Goal: Feedback & Contribution: Leave review/rating

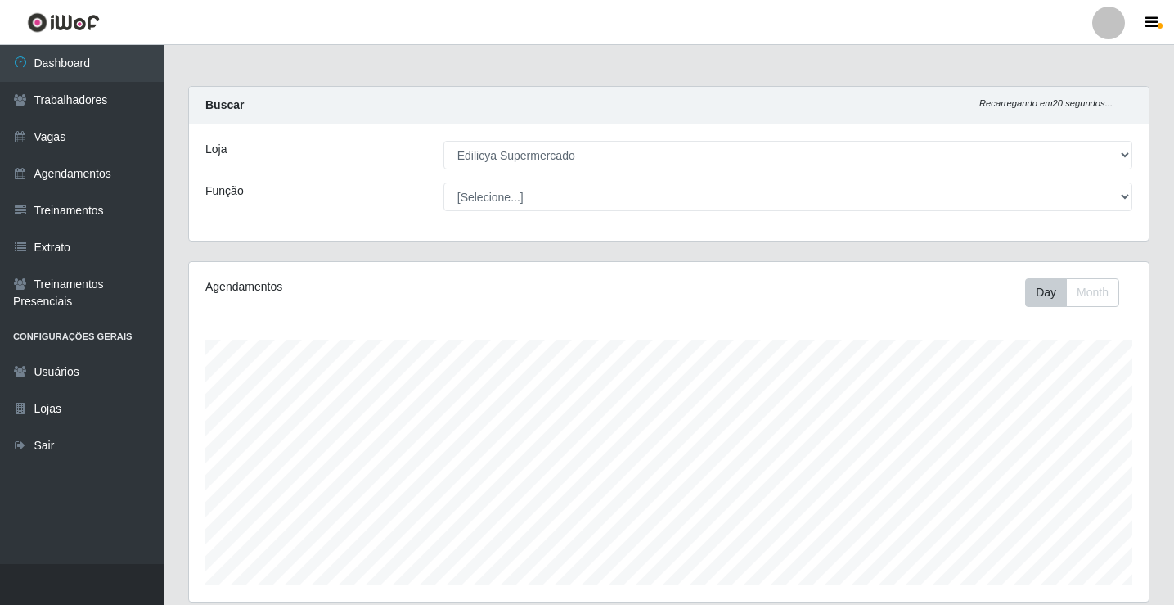
select select "460"
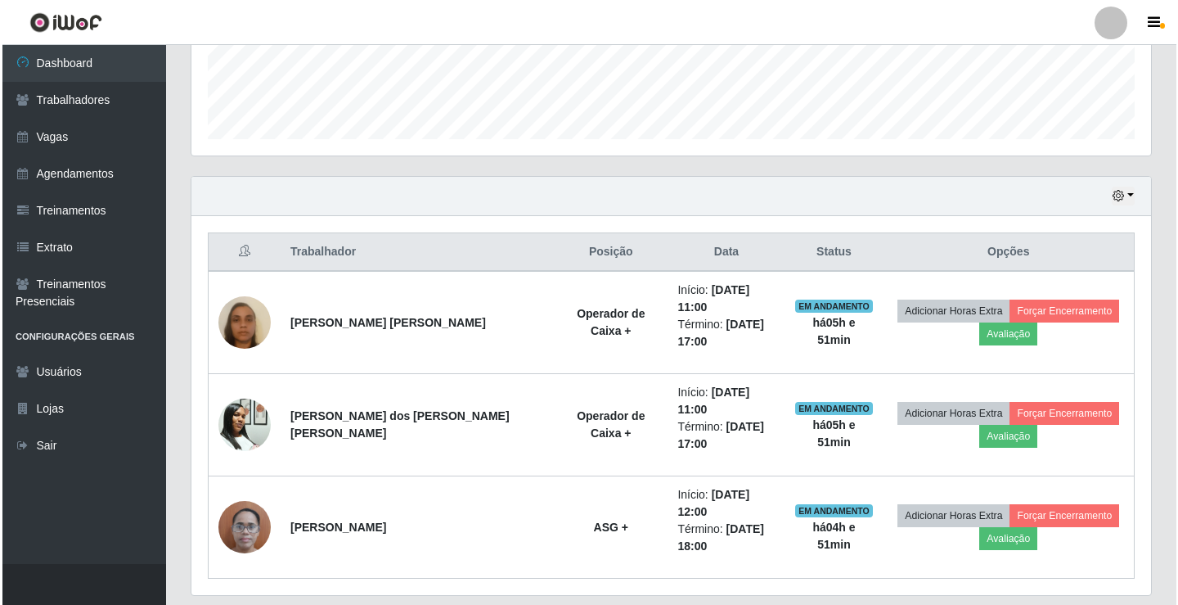
scroll to position [340, 960]
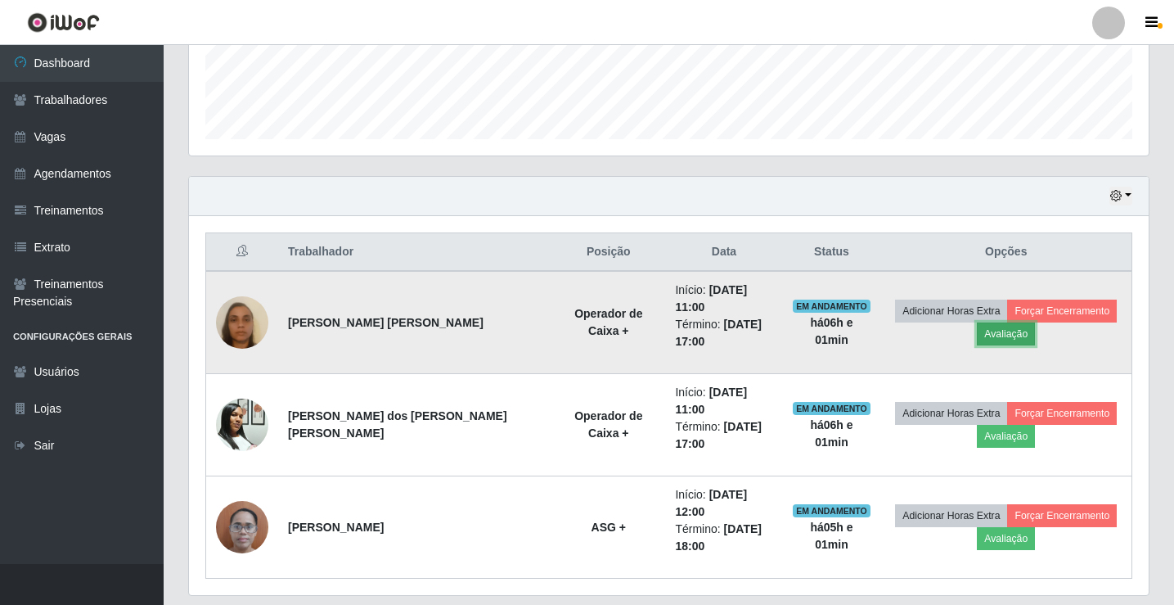
click at [977, 322] on button "Avaliação" at bounding box center [1006, 333] width 58 height 23
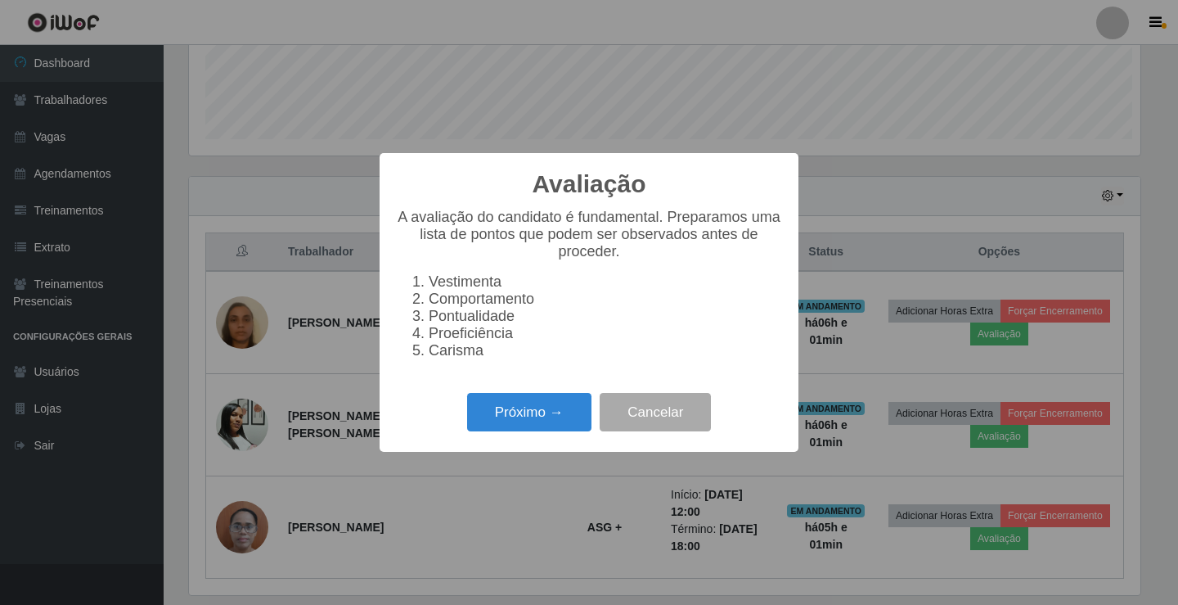
scroll to position [340, 952]
click at [520, 425] on button "Próximo →" at bounding box center [529, 412] width 124 height 38
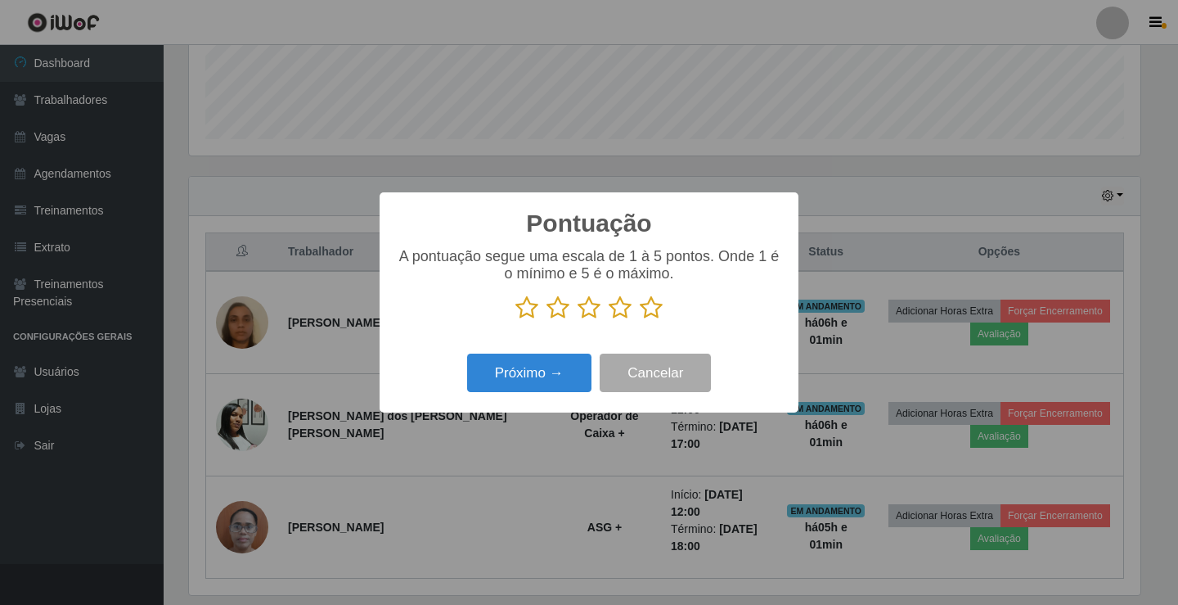
drag, startPoint x: 527, startPoint y: 304, endPoint x: 556, endPoint y: 306, distance: 29.5
click at [529, 304] on icon at bounding box center [527, 307] width 23 height 25
click at [516, 320] on input "radio" at bounding box center [516, 320] width 0 height 0
click at [563, 308] on icon at bounding box center [558, 307] width 23 height 25
click at [547, 320] on input "radio" at bounding box center [547, 320] width 0 height 0
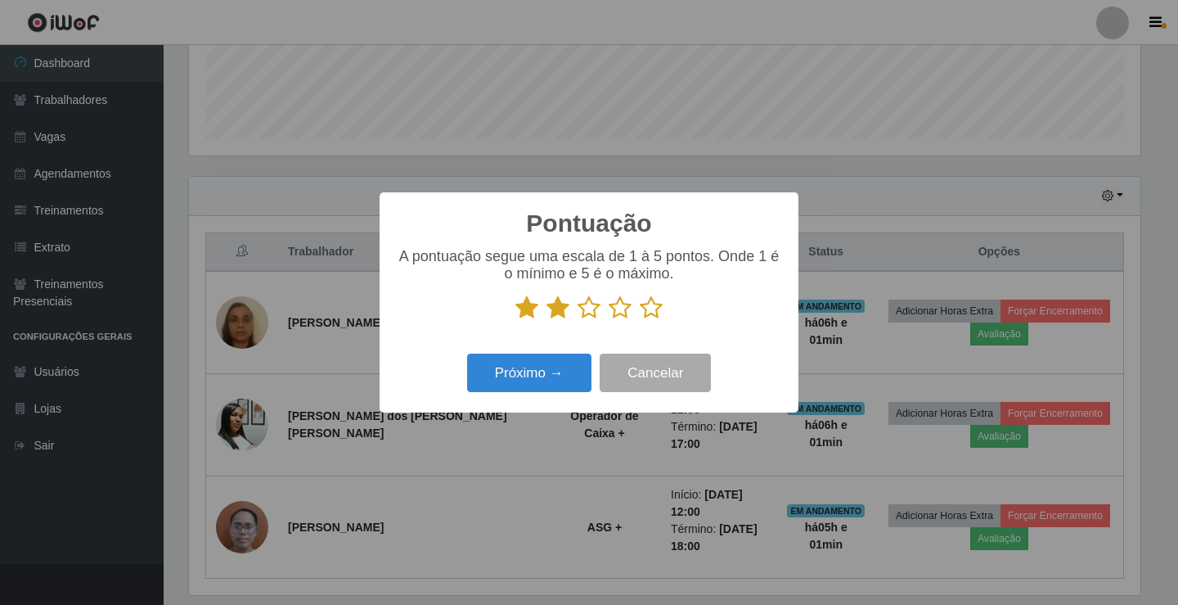
click at [583, 311] on icon at bounding box center [589, 307] width 23 height 25
click at [578, 320] on input "radio" at bounding box center [578, 320] width 0 height 0
click at [621, 311] on icon at bounding box center [620, 307] width 23 height 25
click at [609, 320] on input "radio" at bounding box center [609, 320] width 0 height 0
click at [652, 310] on icon at bounding box center [651, 307] width 23 height 25
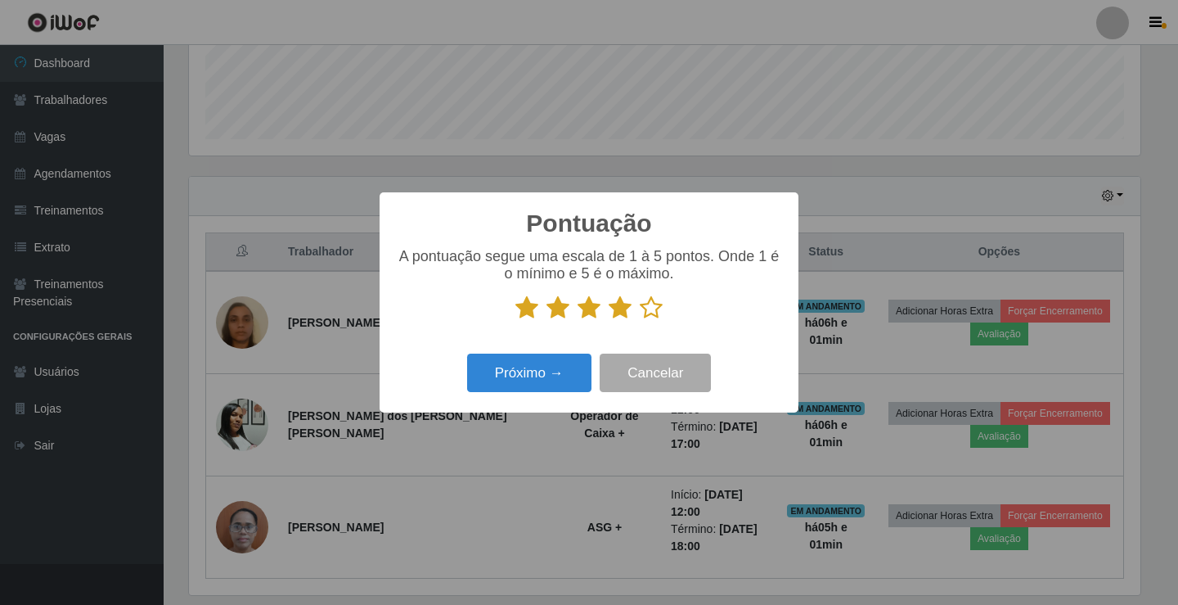
click at [640, 320] on input "radio" at bounding box center [640, 320] width 0 height 0
click at [551, 380] on button "Próximo →" at bounding box center [529, 372] width 124 height 38
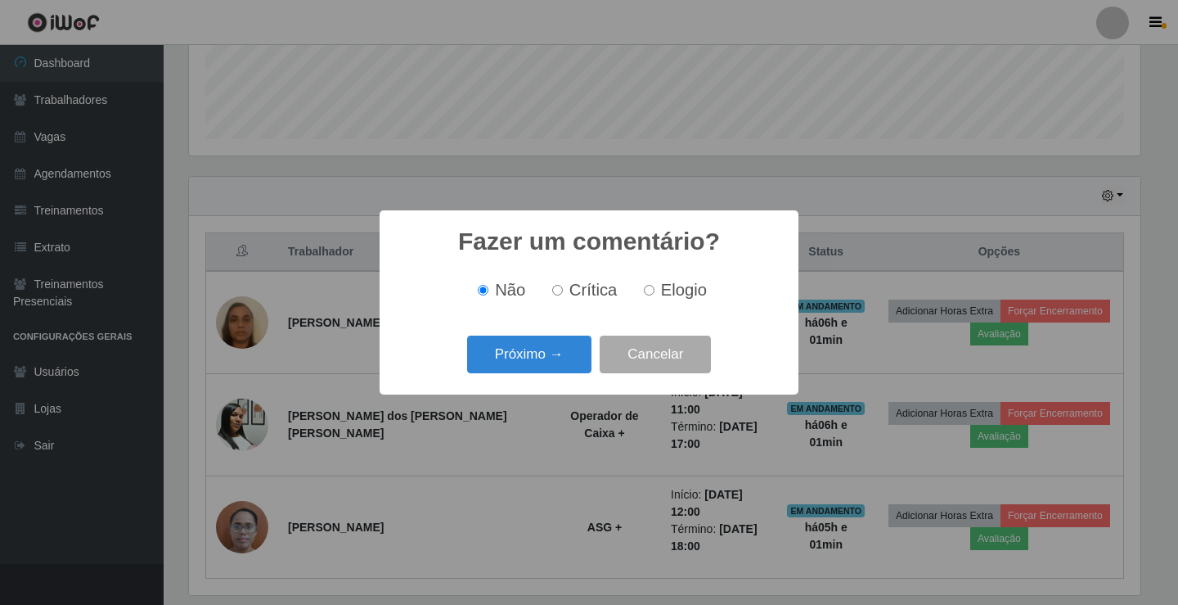
click at [667, 293] on span "Elogio" at bounding box center [684, 290] width 46 height 18
click at [655, 293] on input "Elogio" at bounding box center [649, 290] width 11 height 11
radio input "true"
click at [547, 351] on button "Próximo →" at bounding box center [529, 354] width 124 height 38
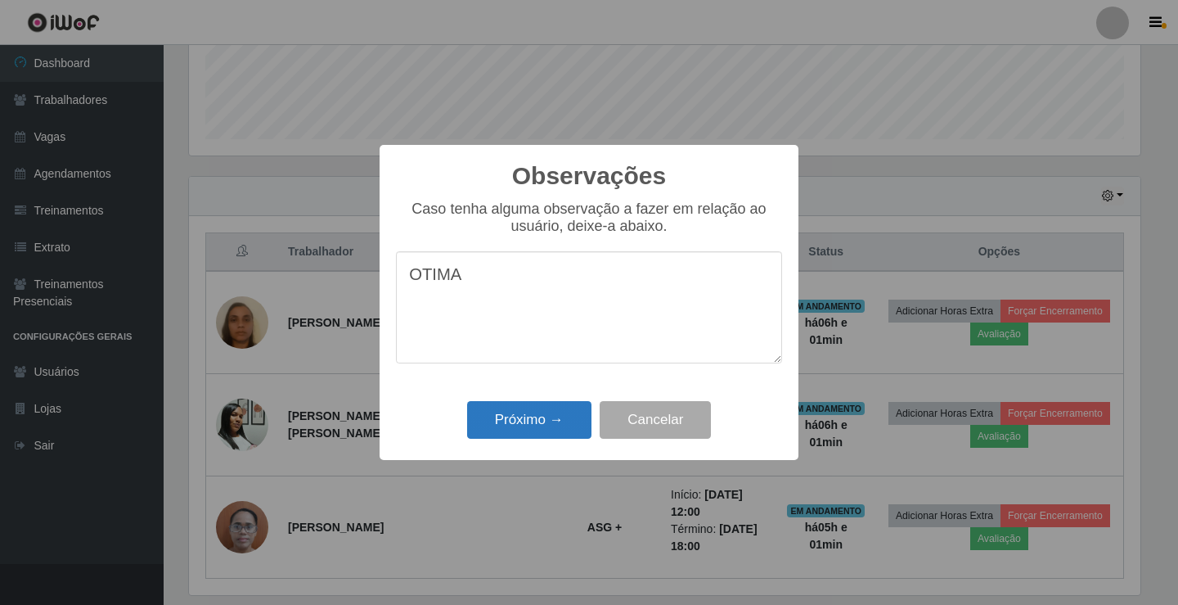
type textarea "OTIMA"
click at [547, 425] on button "Próximo →" at bounding box center [529, 420] width 124 height 38
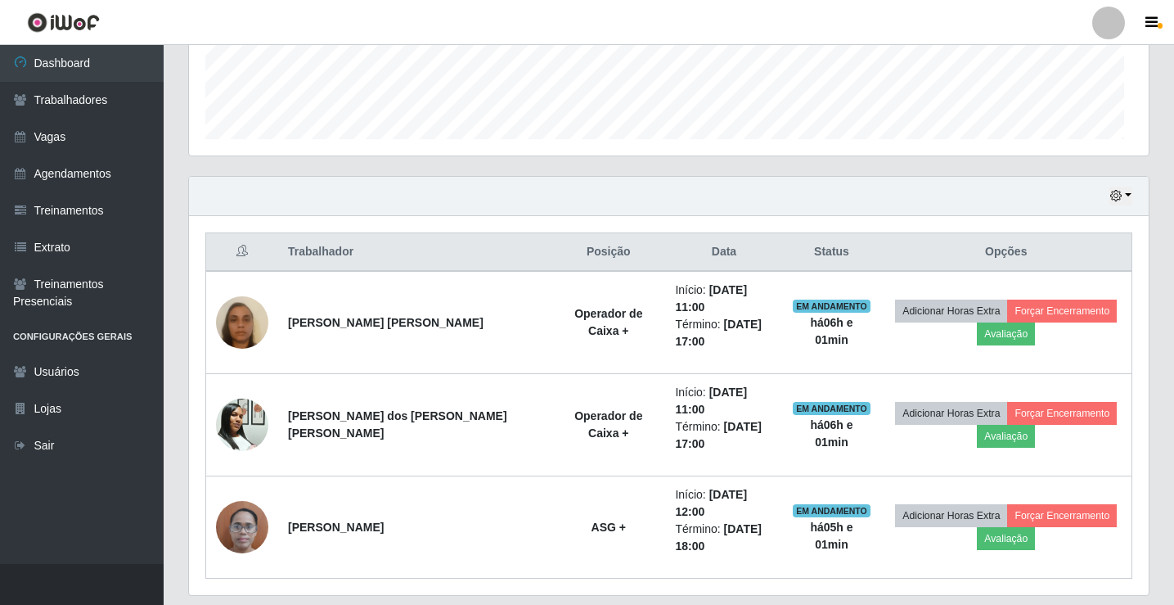
scroll to position [340, 960]
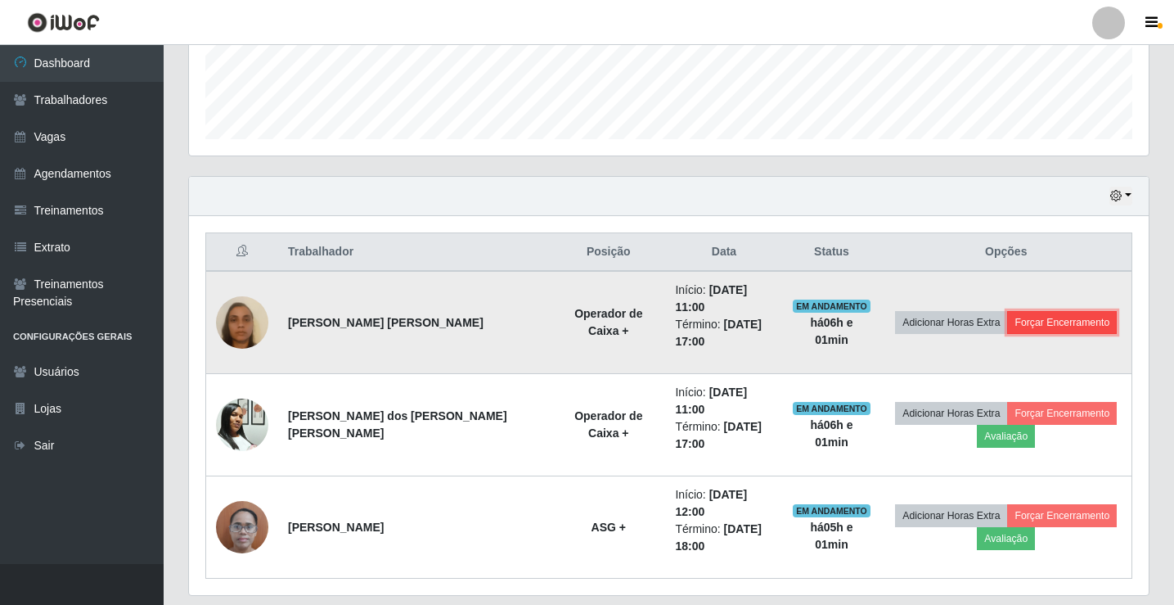
click at [1022, 312] on button "Forçar Encerramento" at bounding box center [1062, 322] width 110 height 23
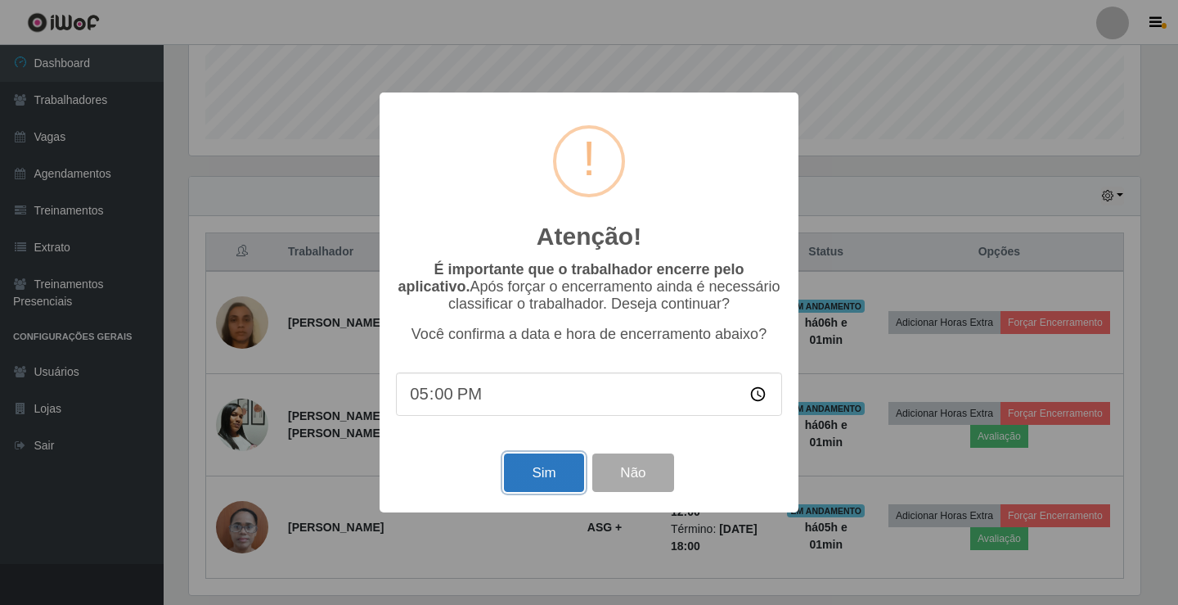
click at [549, 470] on button "Sim" at bounding box center [543, 472] width 79 height 38
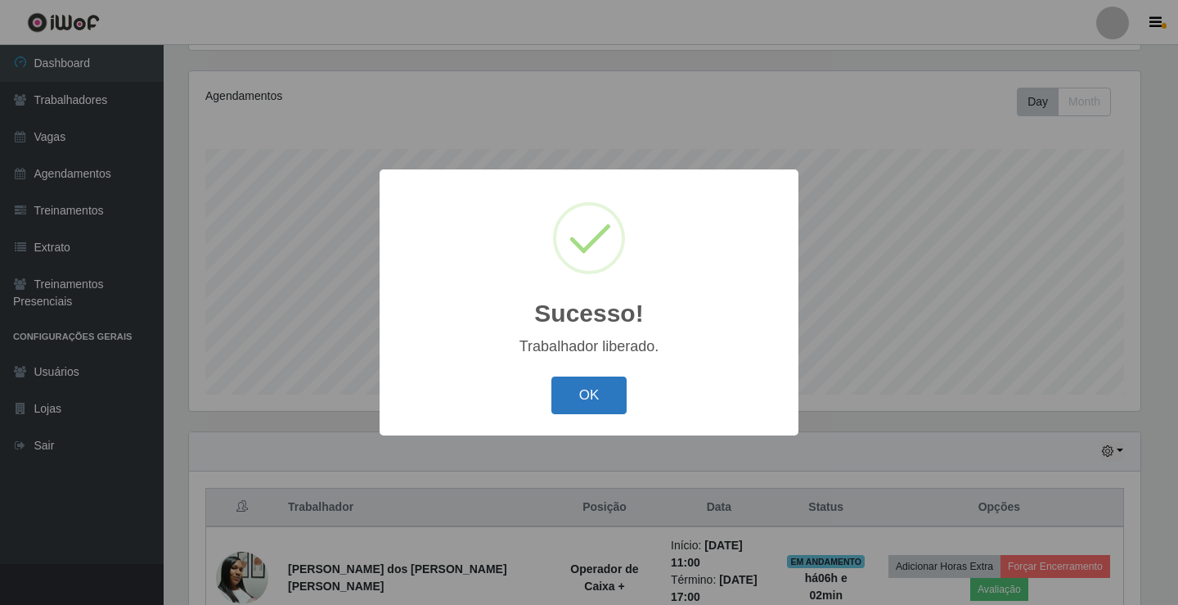
click at [601, 412] on button "OK" at bounding box center [590, 395] width 76 height 38
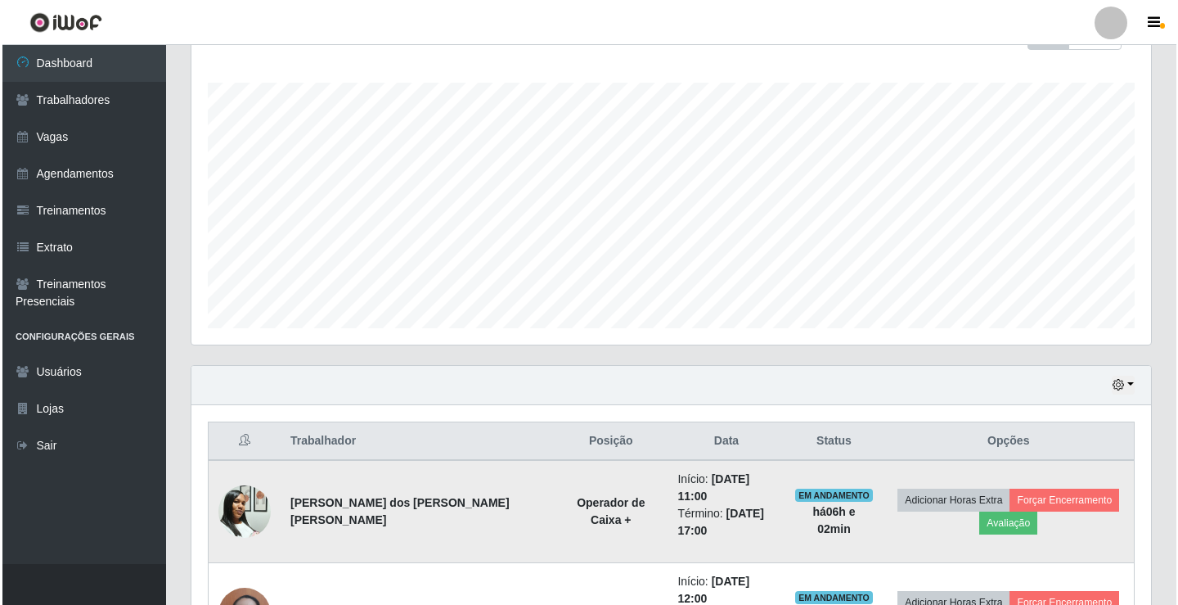
scroll to position [361, 0]
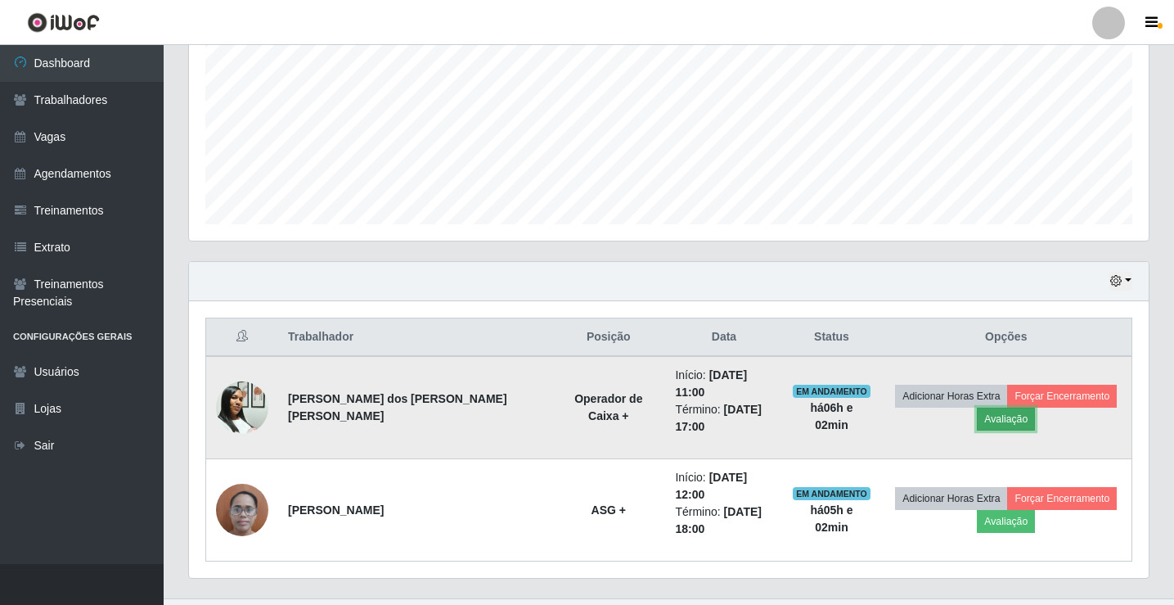
click at [977, 412] on button "Avaliação" at bounding box center [1006, 418] width 58 height 23
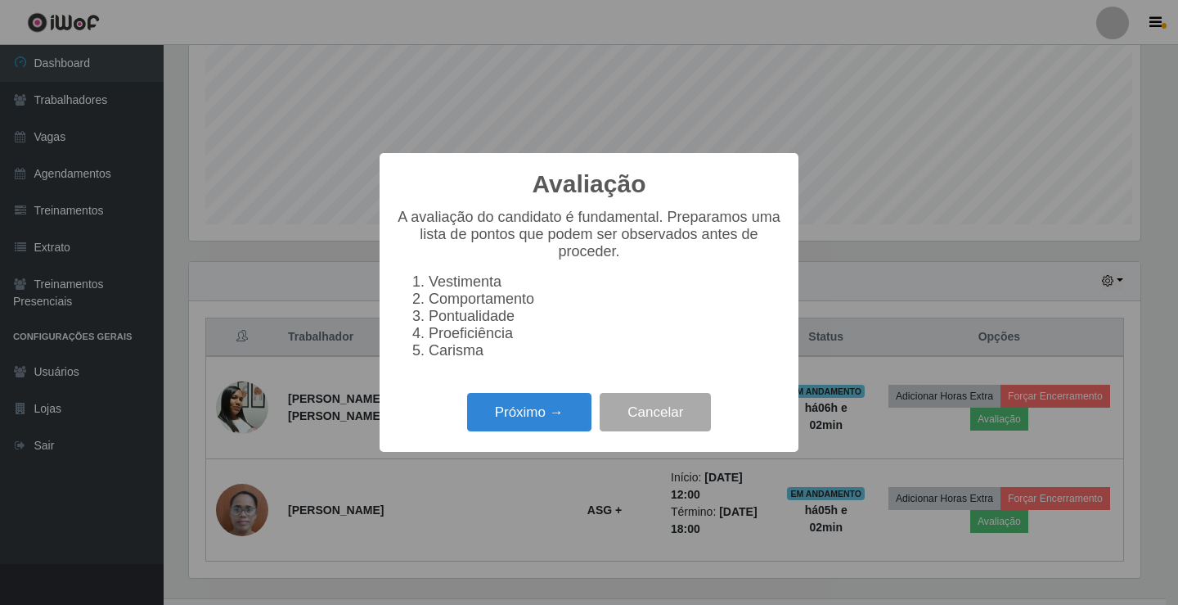
scroll to position [340, 952]
click at [495, 416] on button "Próximo →" at bounding box center [529, 412] width 124 height 38
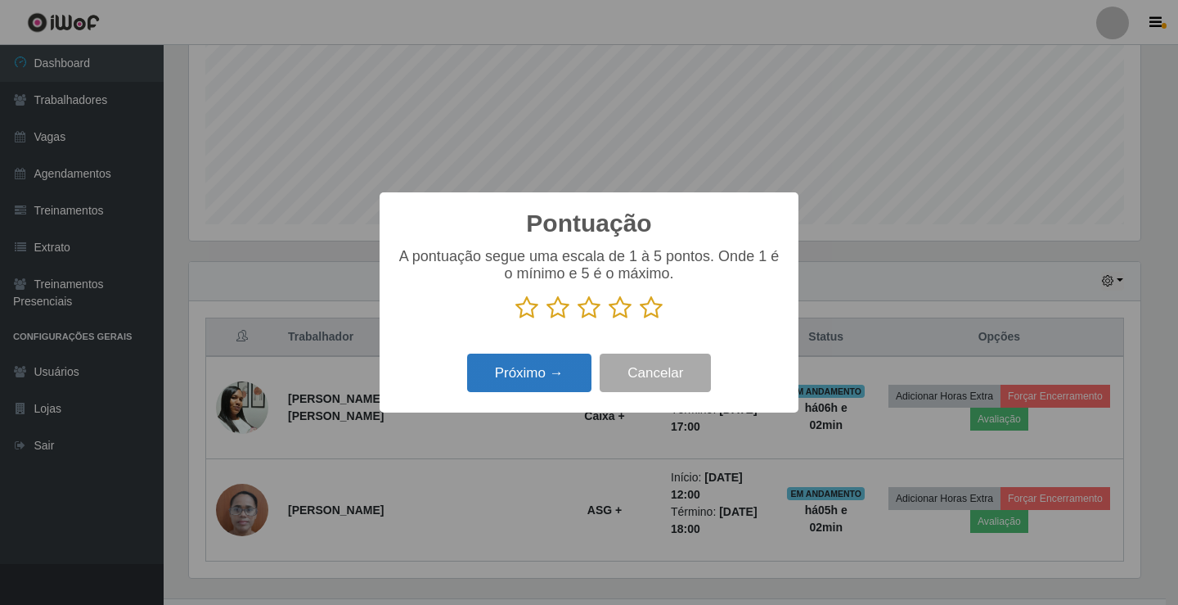
scroll to position [817916, 817304]
drag, startPoint x: 528, startPoint y: 303, endPoint x: 538, endPoint y: 306, distance: 11.1
click at [531, 304] on icon at bounding box center [527, 307] width 23 height 25
click at [516, 320] on input "radio" at bounding box center [516, 320] width 0 height 0
click at [556, 306] on icon at bounding box center [558, 307] width 23 height 25
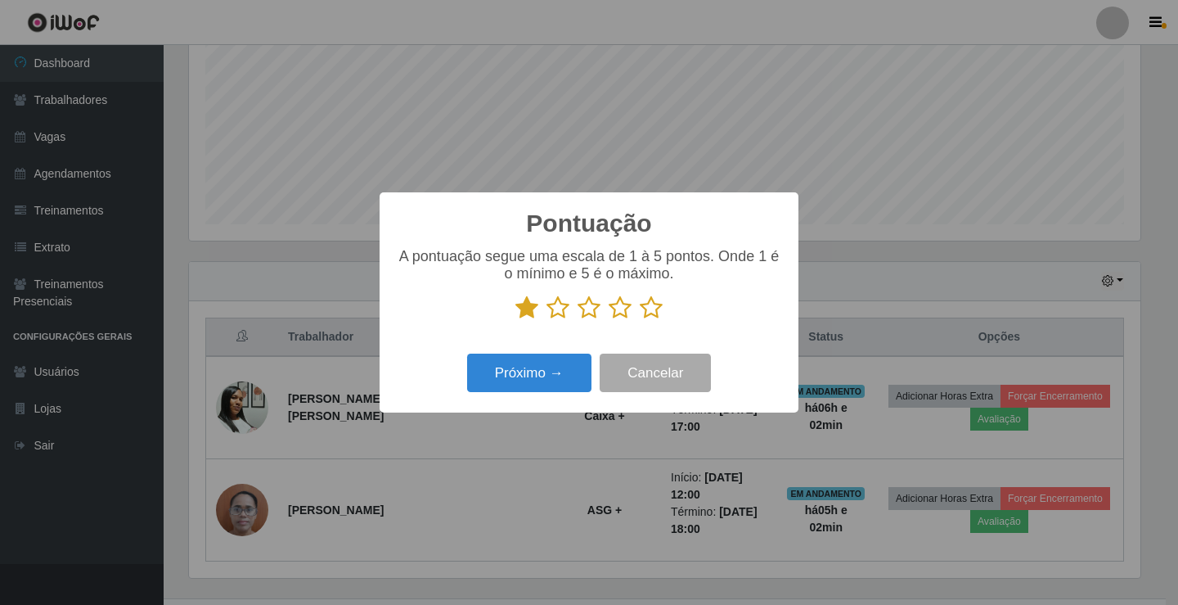
click at [547, 320] on input "radio" at bounding box center [547, 320] width 0 height 0
click at [578, 309] on p at bounding box center [589, 307] width 386 height 25
click at [588, 313] on icon at bounding box center [589, 307] width 23 height 25
click at [578, 320] on input "radio" at bounding box center [578, 320] width 0 height 0
click at [624, 310] on icon at bounding box center [620, 307] width 23 height 25
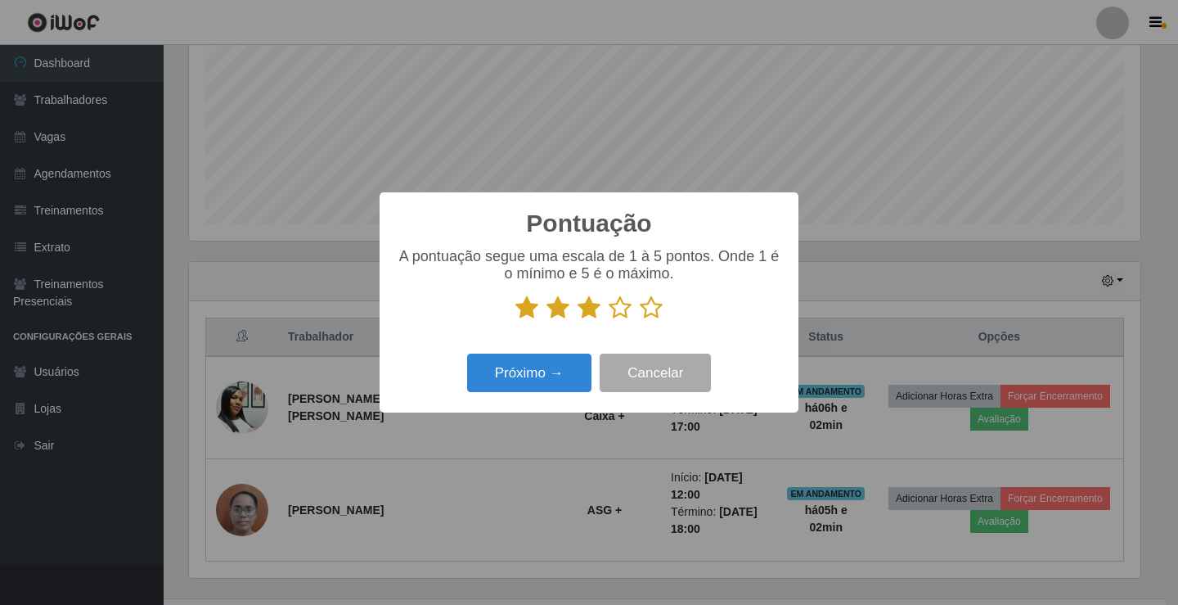
click at [609, 320] on input "radio" at bounding box center [609, 320] width 0 height 0
drag, startPoint x: 651, startPoint y: 310, endPoint x: 598, endPoint y: 338, distance: 59.3
click at [651, 310] on icon at bounding box center [651, 307] width 23 height 25
click at [640, 320] on input "radio" at bounding box center [640, 320] width 0 height 0
click at [545, 378] on button "Próximo →" at bounding box center [529, 372] width 124 height 38
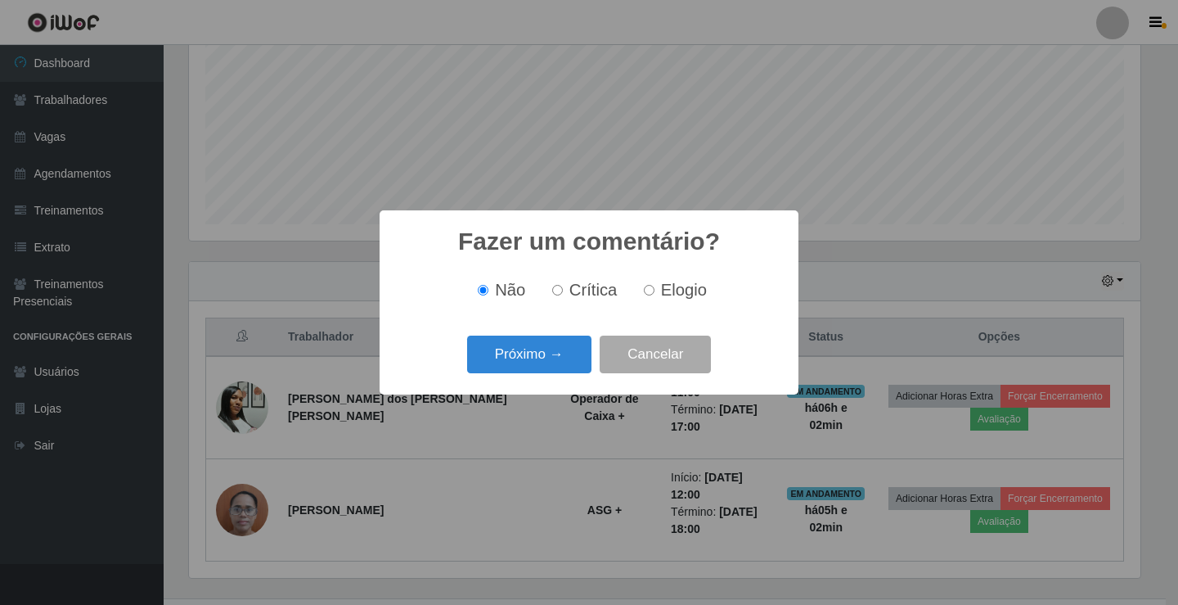
click at [656, 291] on label "Elogio" at bounding box center [672, 290] width 70 height 19
click at [655, 291] on input "Elogio" at bounding box center [649, 290] width 11 height 11
radio input "true"
click at [526, 362] on button "Próximo →" at bounding box center [529, 354] width 124 height 38
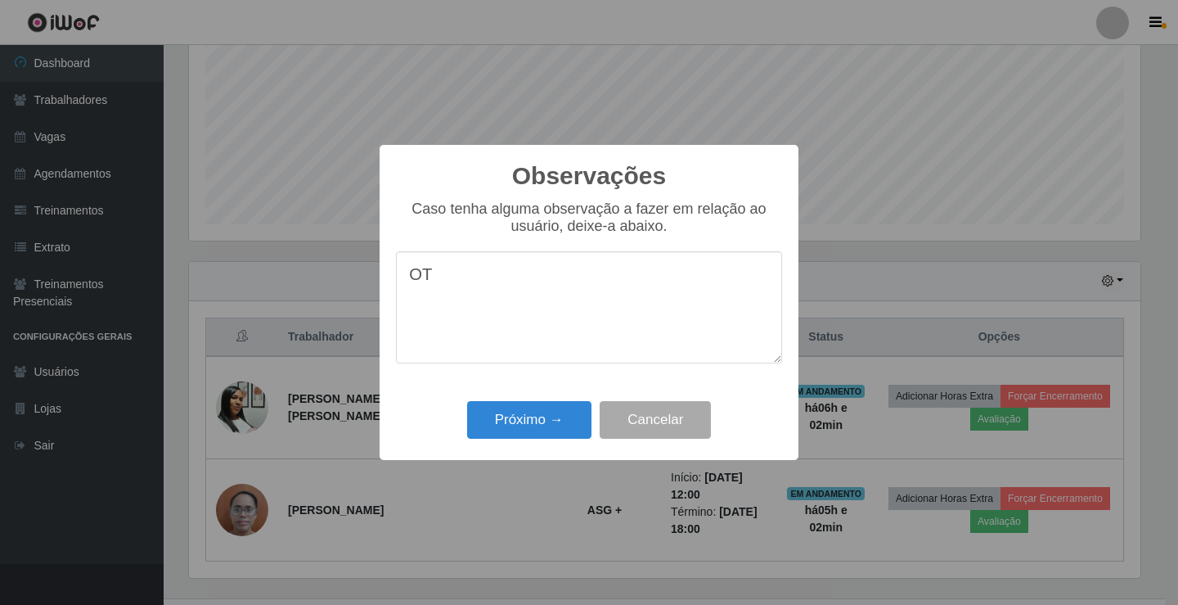
type textarea "O"
type textarea "OTIMA"
click at [517, 417] on button "Próximo →" at bounding box center [529, 420] width 124 height 38
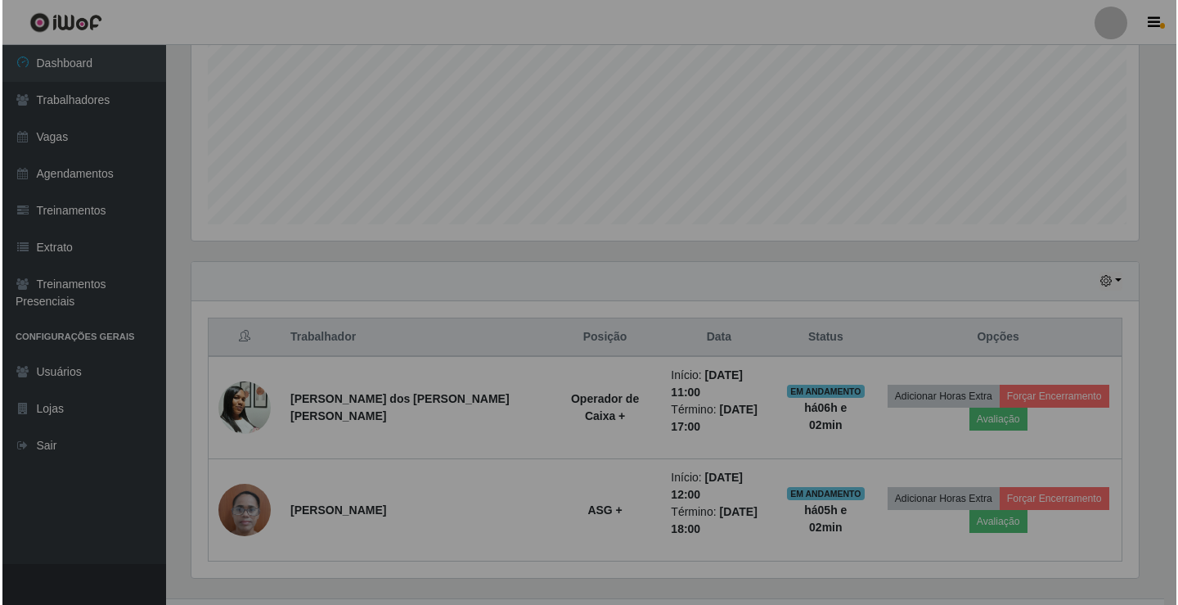
scroll to position [340, 960]
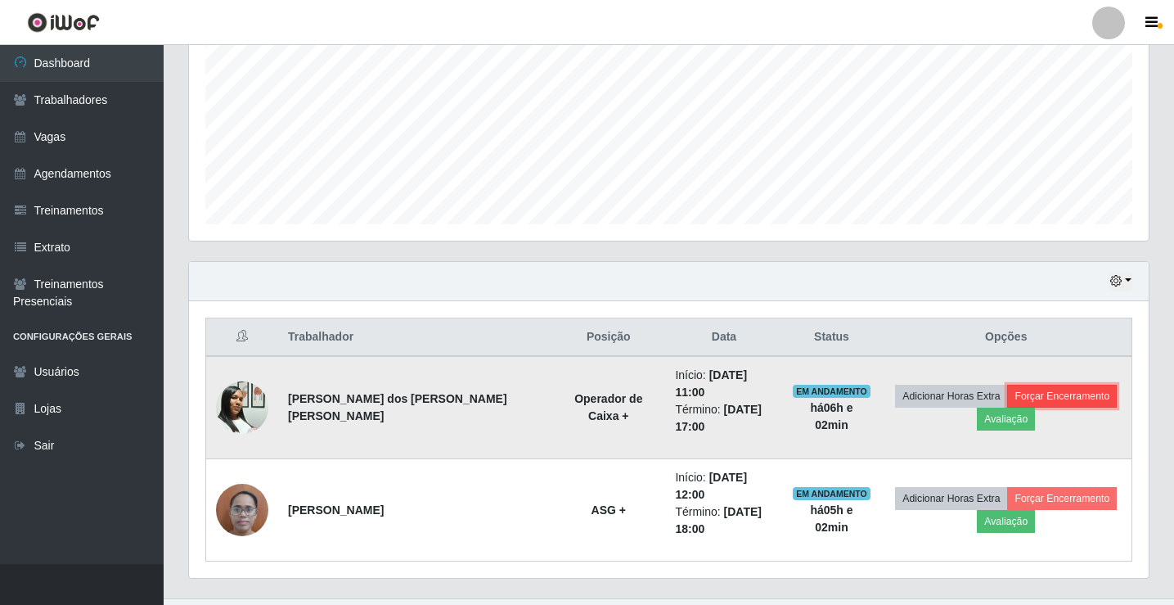
click at [1052, 385] on button "Forçar Encerramento" at bounding box center [1062, 396] width 110 height 23
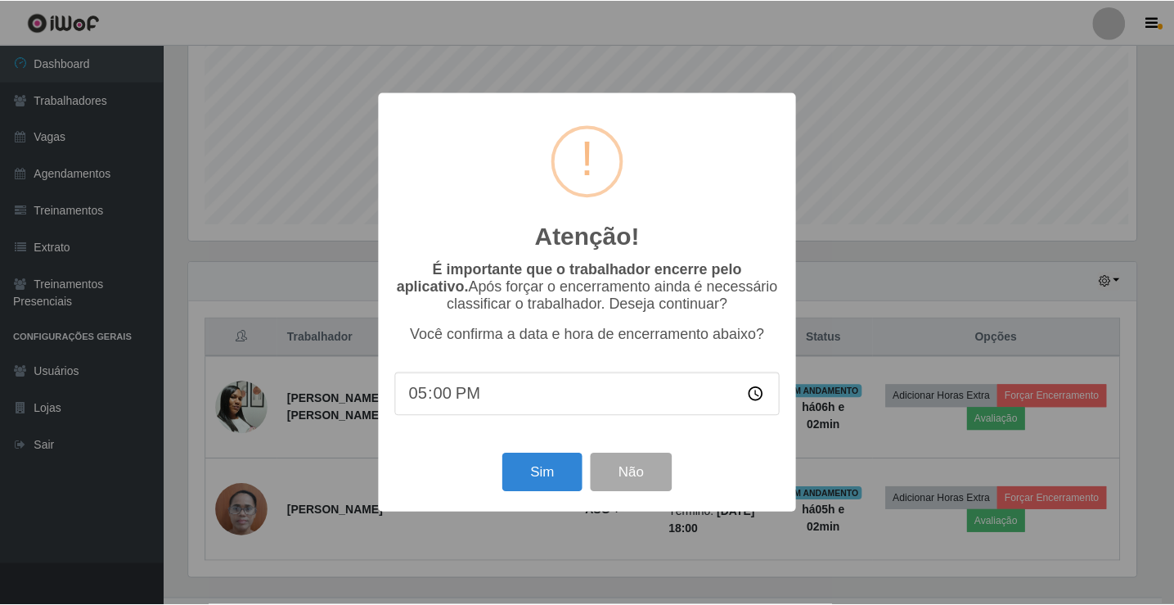
scroll to position [340, 952]
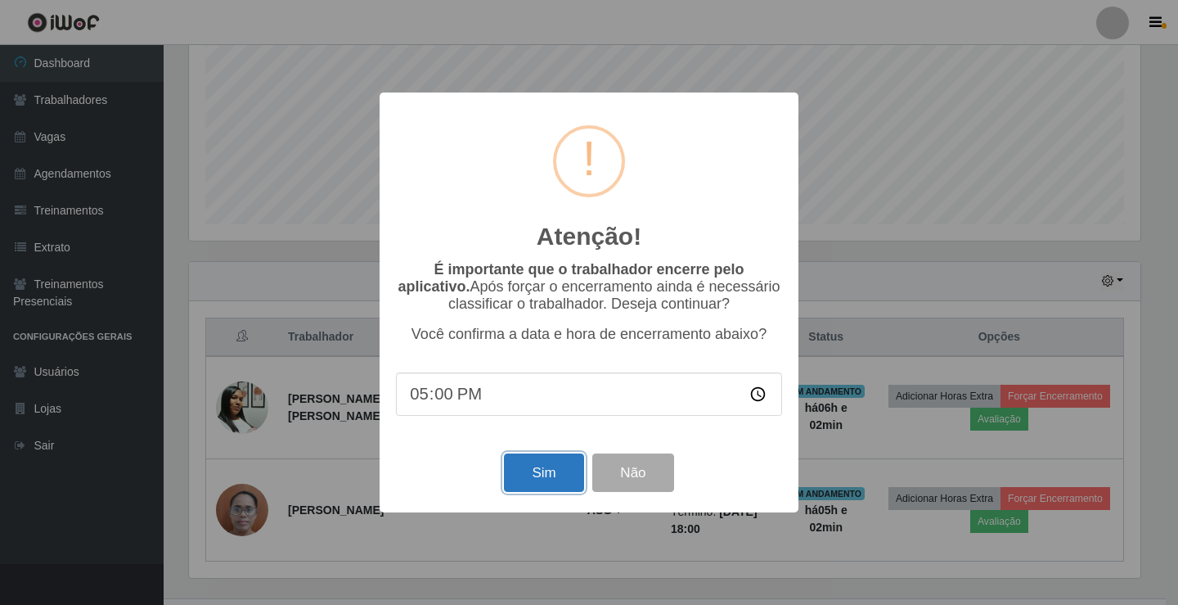
click at [548, 469] on button "Sim" at bounding box center [543, 472] width 79 height 38
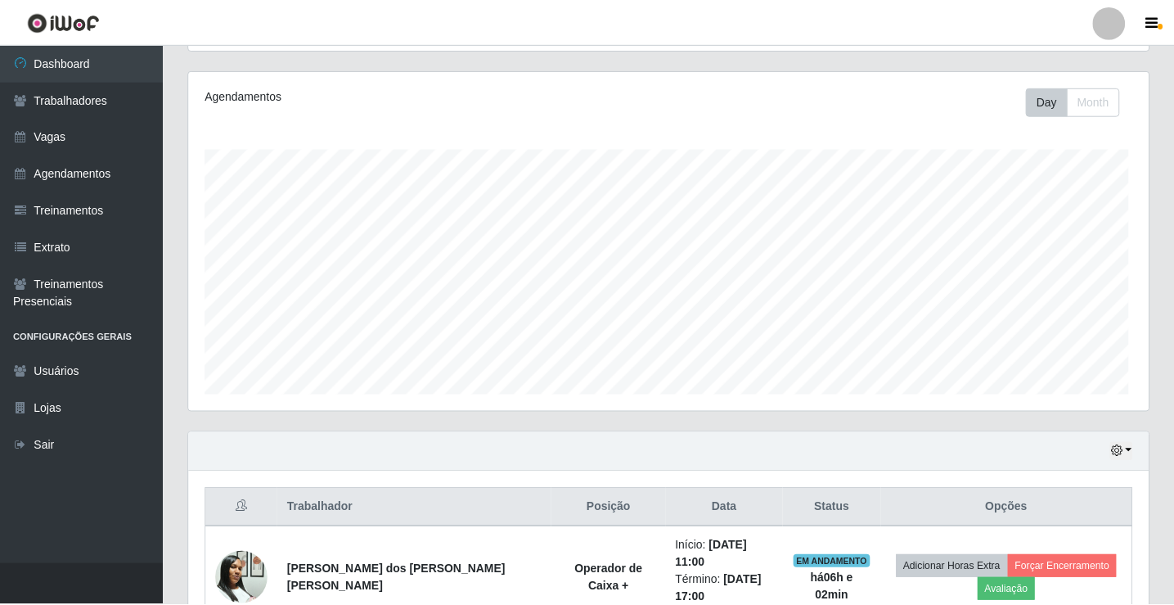
scroll to position [0, 0]
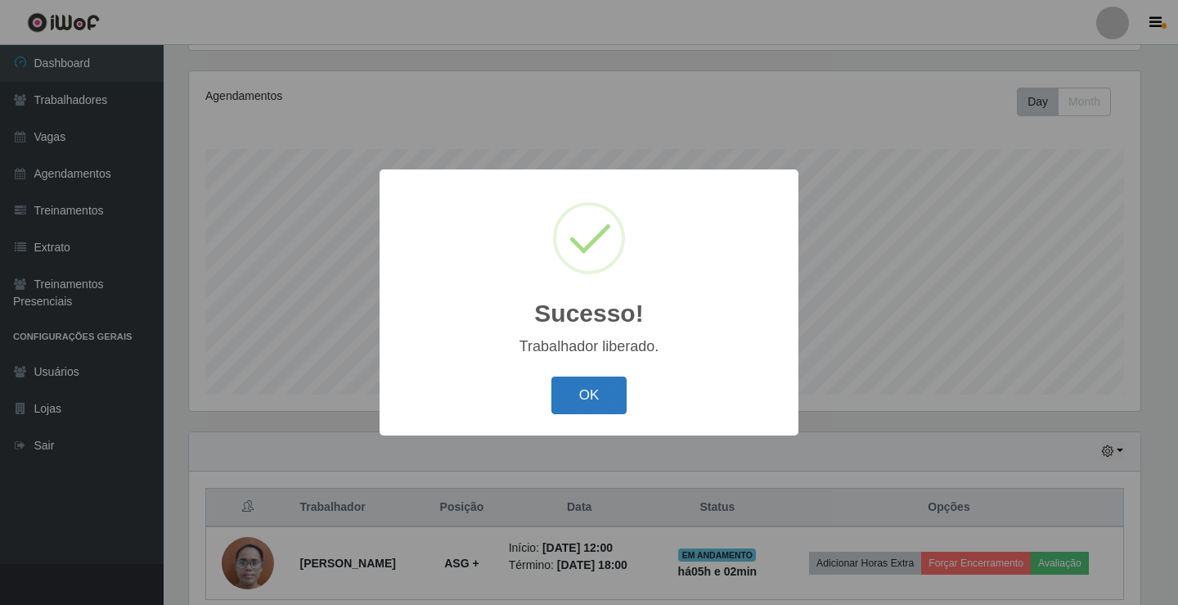
click at [564, 398] on button "OK" at bounding box center [590, 395] width 76 height 38
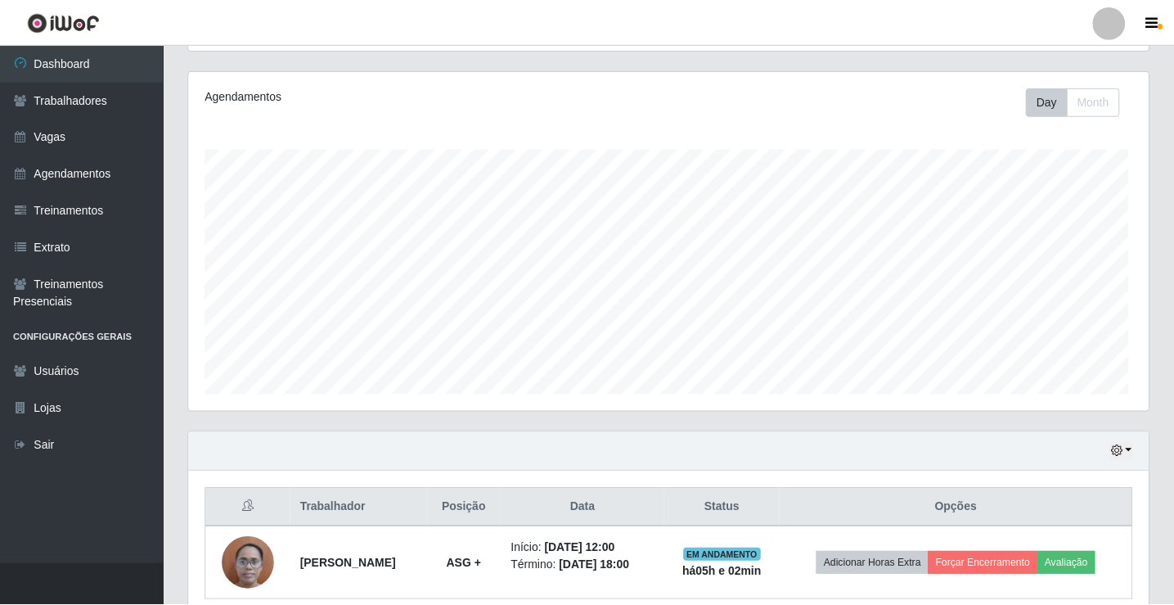
scroll to position [817916, 817296]
